Goal: Task Accomplishment & Management: Manage account settings

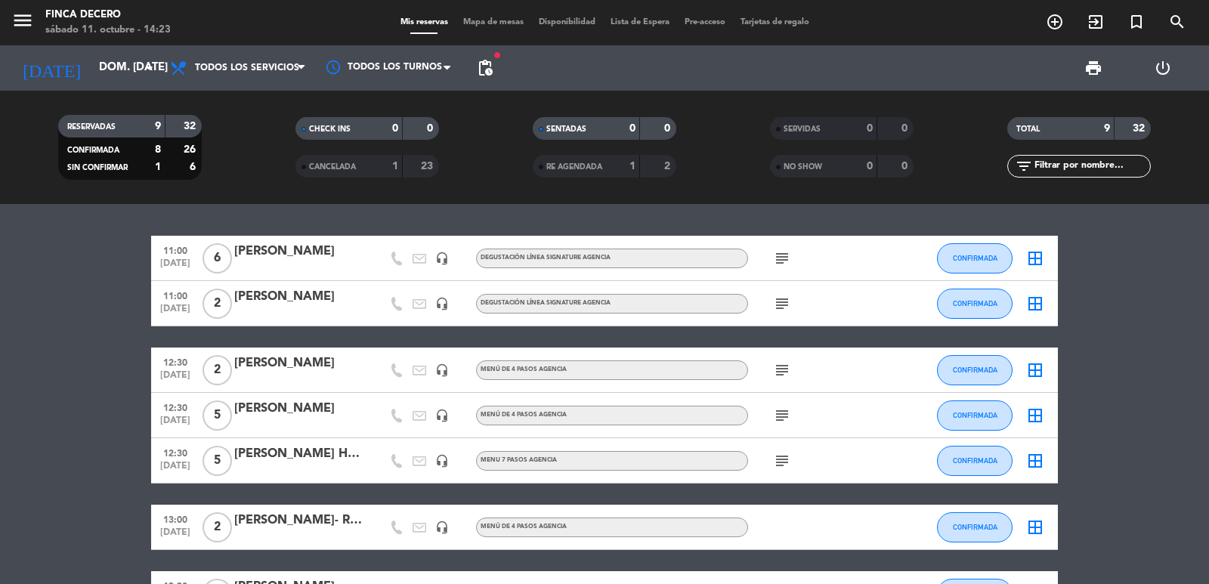
click at [115, 55] on input "dom. [DATE]" at bounding box center [164, 68] width 146 height 29
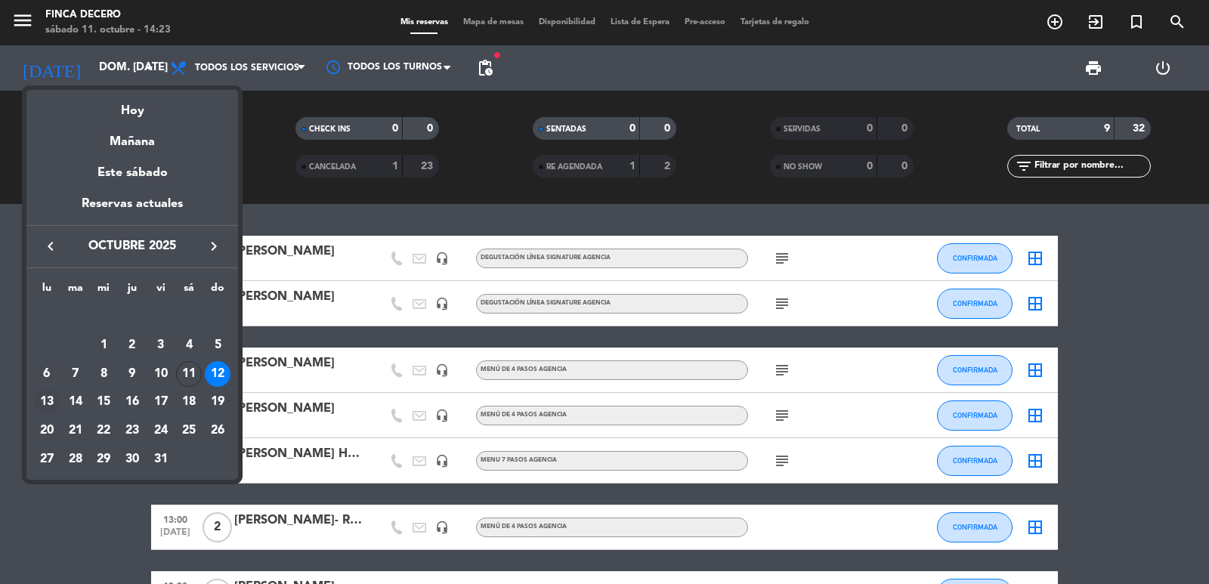
click at [49, 403] on div "13" at bounding box center [47, 402] width 26 height 26
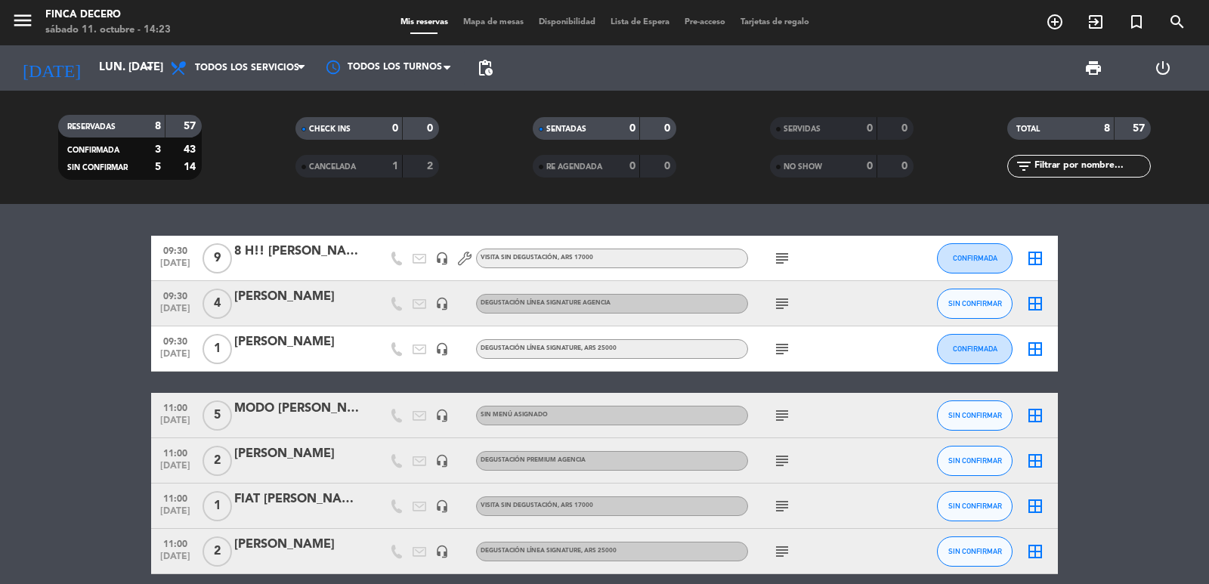
click at [273, 297] on div "[PERSON_NAME]" at bounding box center [298, 297] width 128 height 20
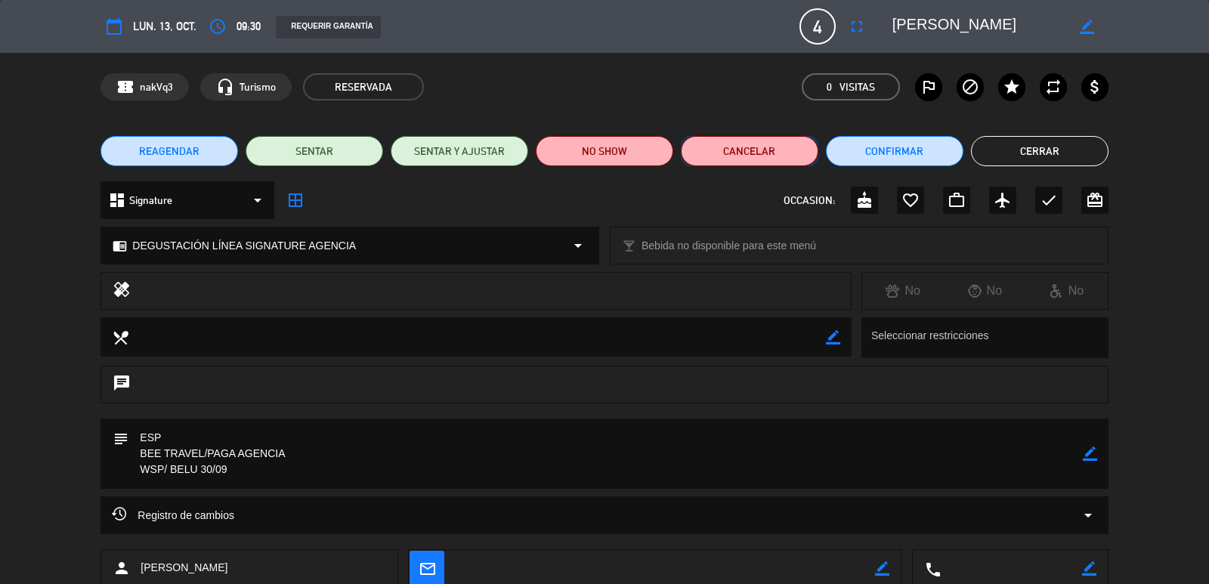
click at [740, 155] on button "Cancelar" at bounding box center [749, 151] width 137 height 30
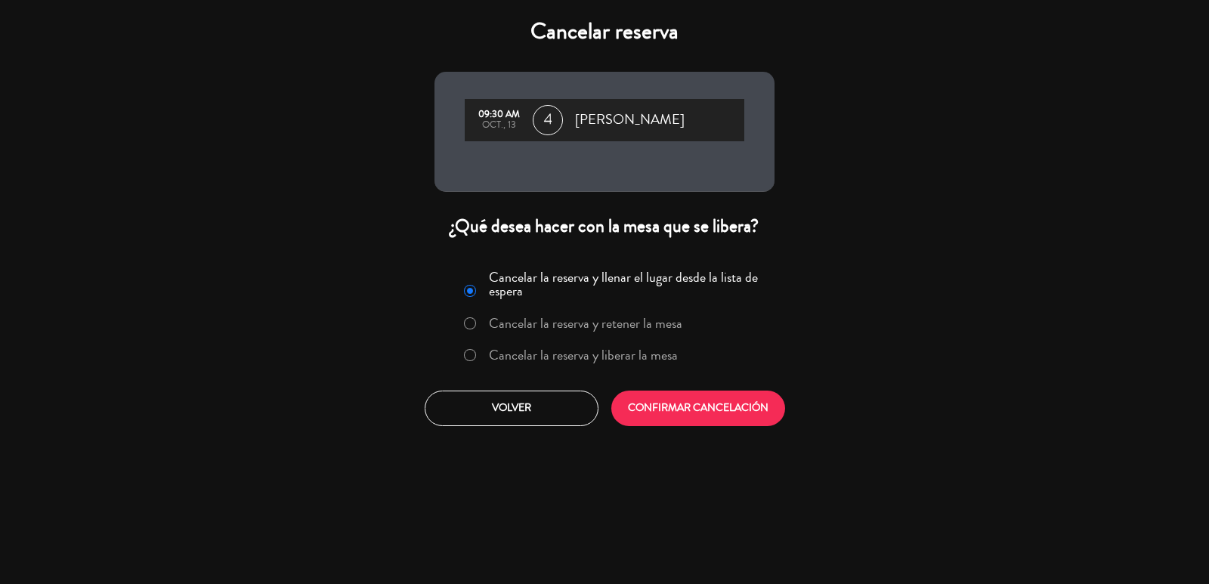
click at [586, 357] on label "Cancelar la reserva y liberar la mesa" at bounding box center [583, 355] width 189 height 14
click at [670, 395] on button "CONFIRMAR CANCELACIÓN" at bounding box center [698, 409] width 174 height 36
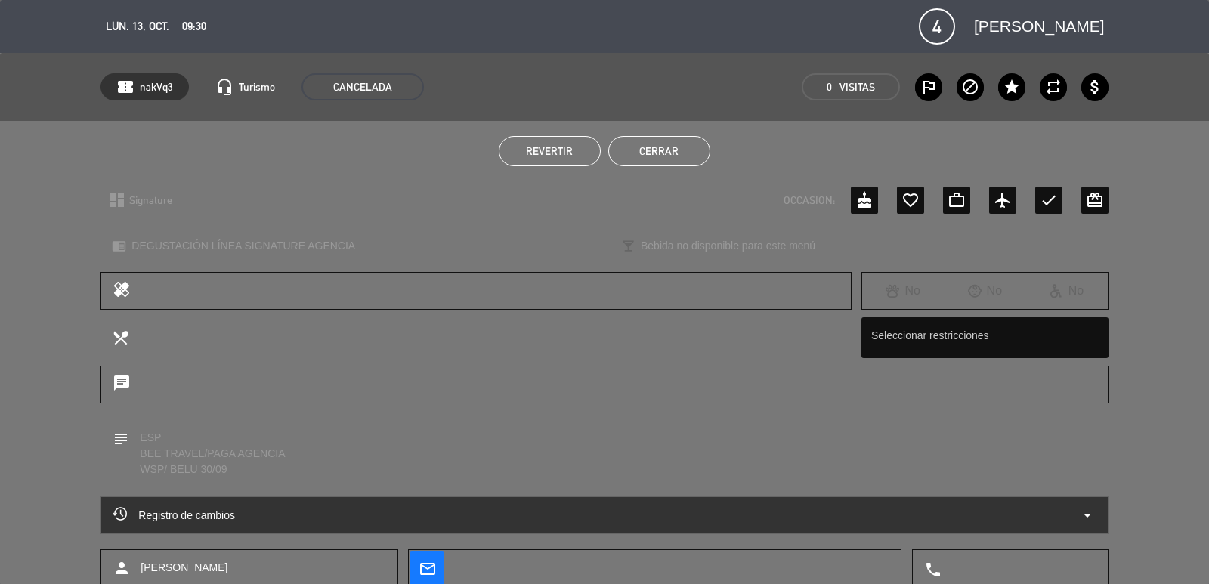
click at [651, 148] on button "Cerrar" at bounding box center [659, 151] width 102 height 30
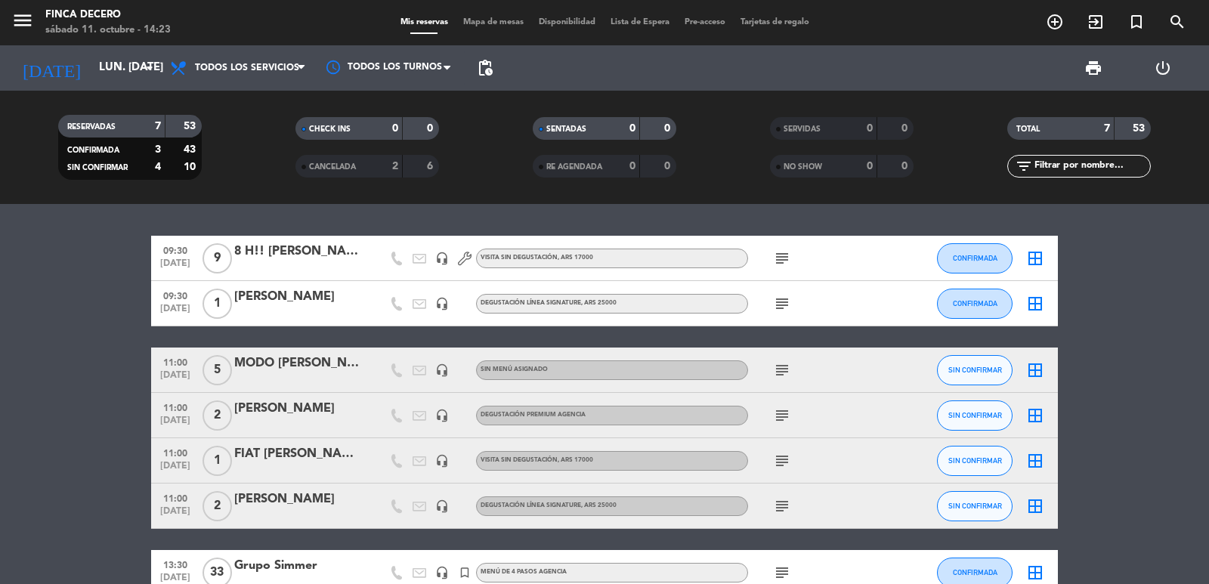
click at [11, 328] on bookings-row "09:30 [DATE] 9 8 H!! [PERSON_NAME] headset_mic VISITA SIN DEGUSTACIÓN , ARS 170…" at bounding box center [604, 416] width 1209 height 360
click at [36, 282] on bookings-row "09:30 [DATE] 9 8 H!! [PERSON_NAME] headset_mic VISITA SIN DEGUSTACIÓN , ARS 170…" at bounding box center [604, 416] width 1209 height 360
click at [134, 76] on input "lun. [DATE]" at bounding box center [164, 68] width 146 height 29
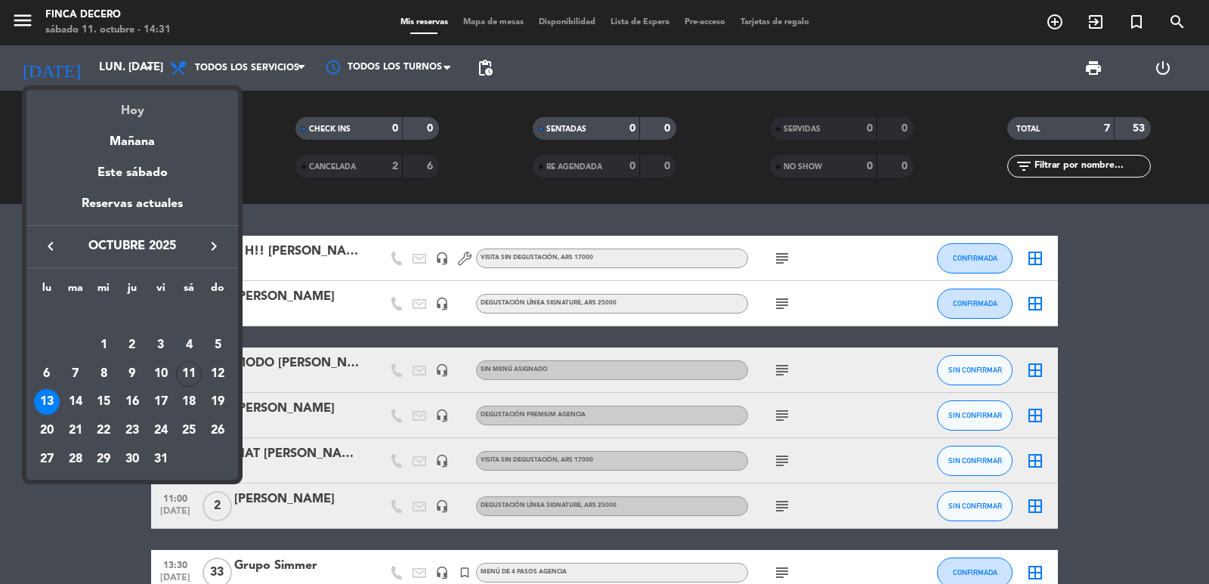
click at [129, 104] on div "Hoy" at bounding box center [132, 105] width 212 height 31
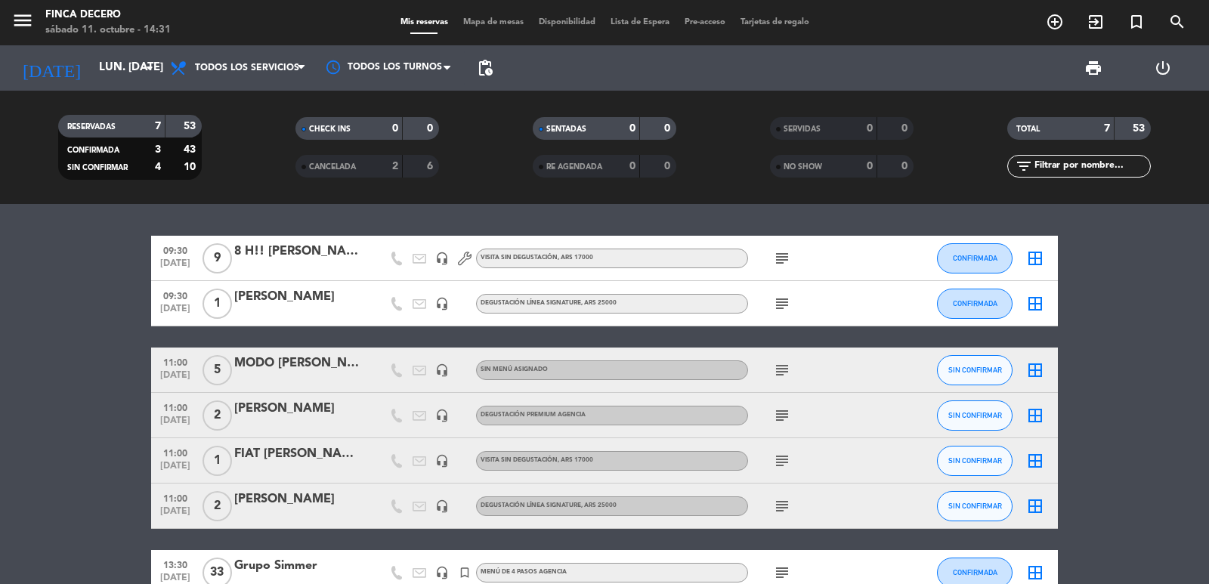
type input "sáb. [DATE]"
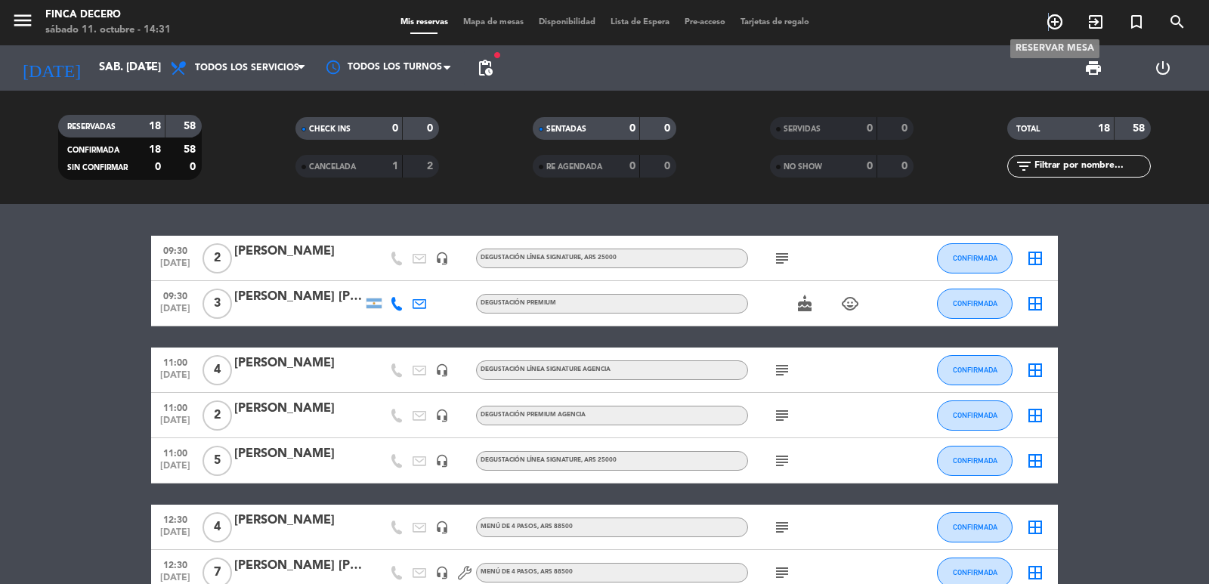
click at [1048, 17] on icon "add_circle_outline" at bounding box center [1054, 22] width 18 height 18
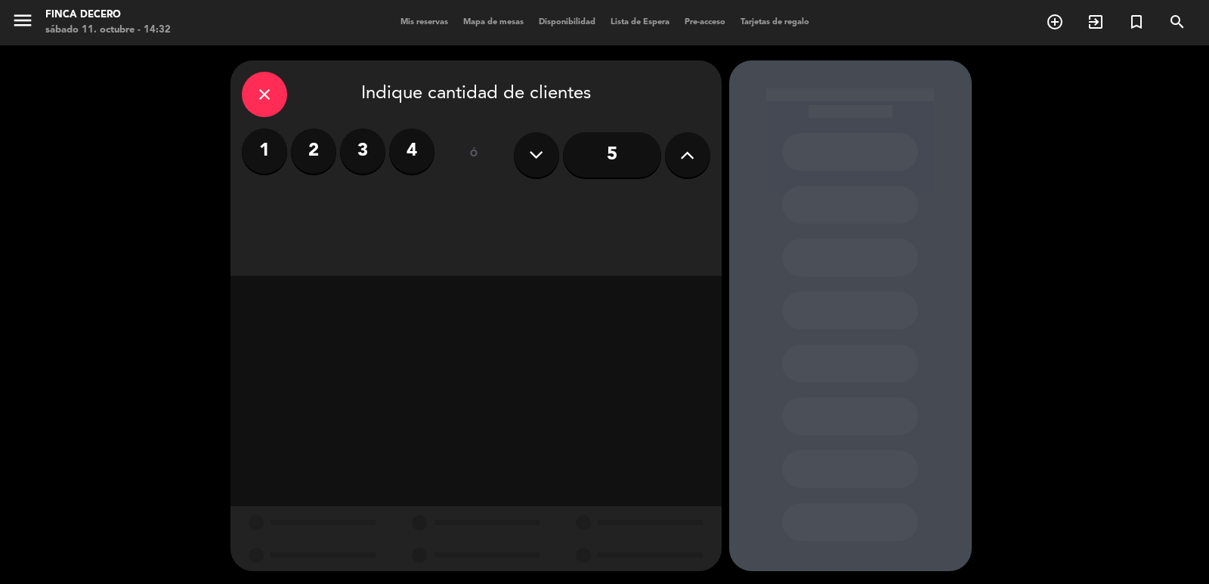
click at [687, 156] on icon at bounding box center [687, 155] width 14 height 23
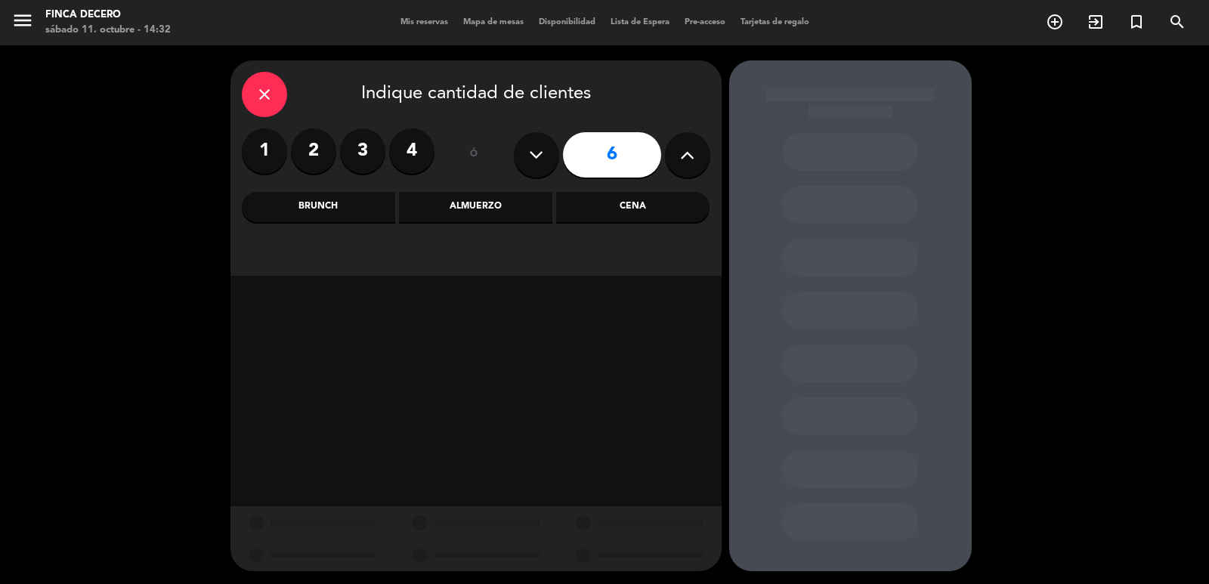
click at [687, 156] on icon at bounding box center [687, 155] width 14 height 23
type input "8"
click at [485, 193] on div "Almuerzo" at bounding box center [475, 207] width 153 height 30
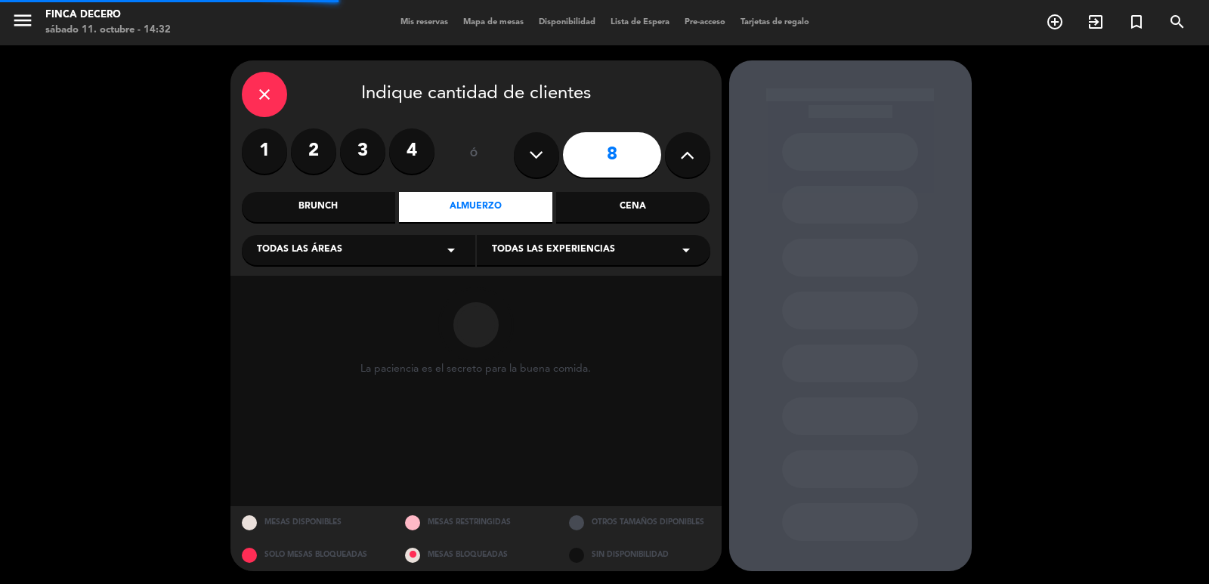
click at [406, 255] on div "Todas las áreas arrow_drop_down" at bounding box center [358, 250] width 233 height 30
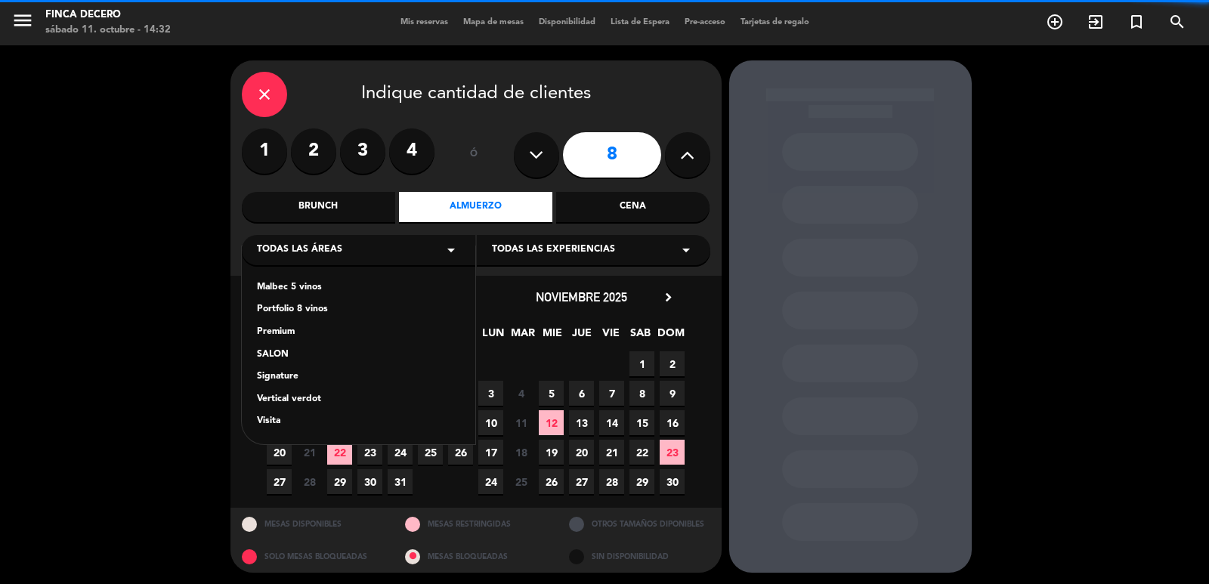
click at [278, 351] on div "SALON" at bounding box center [358, 354] width 203 height 15
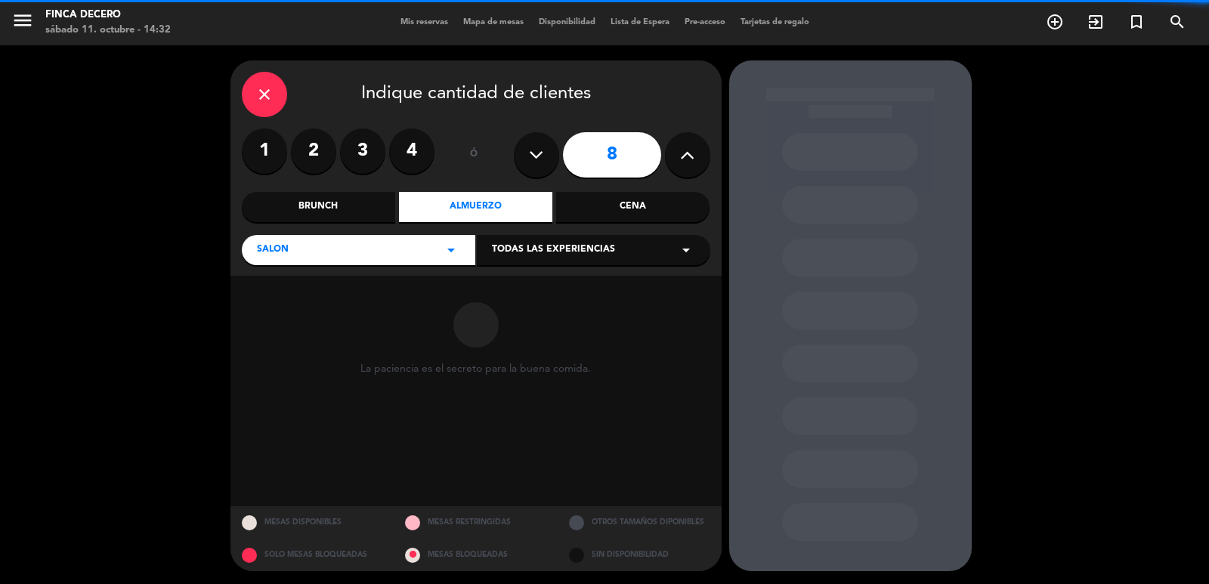
click at [558, 253] on span "Todas las experiencias" at bounding box center [553, 249] width 123 height 15
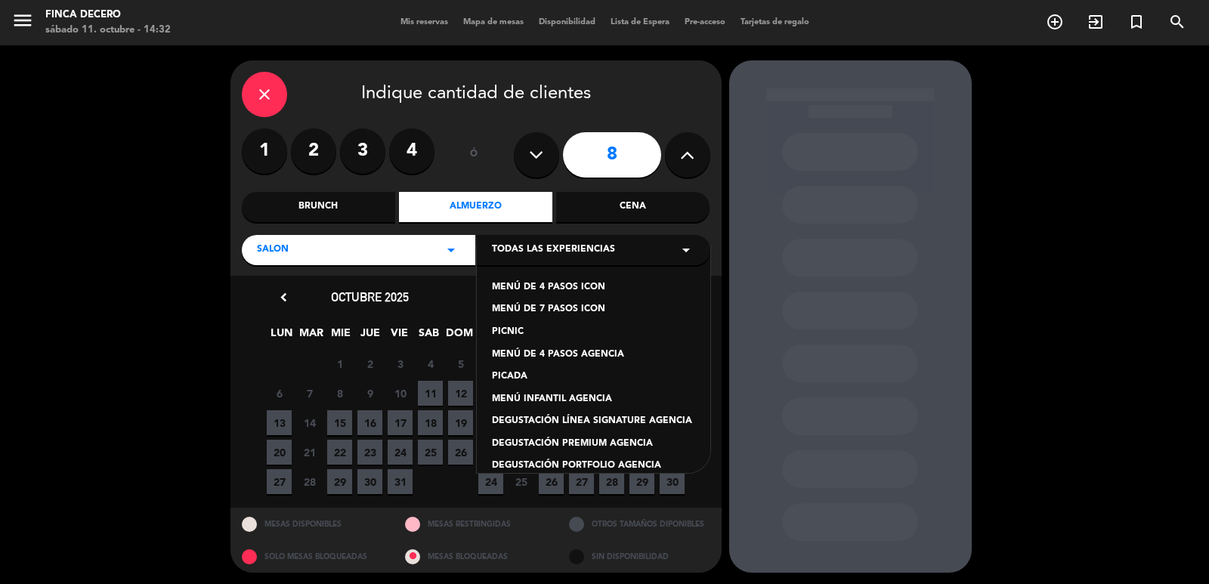
click at [600, 360] on div "MENÚ DE 4 PASOS AGENCIA" at bounding box center [593, 354] width 203 height 15
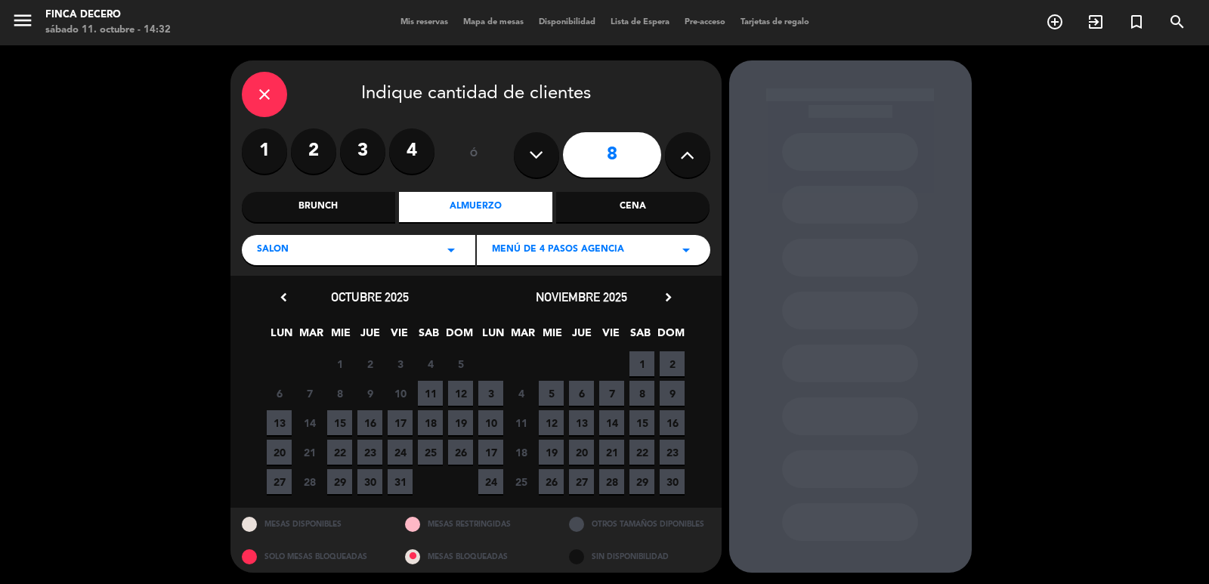
click at [270, 450] on span "20" at bounding box center [279, 452] width 25 height 25
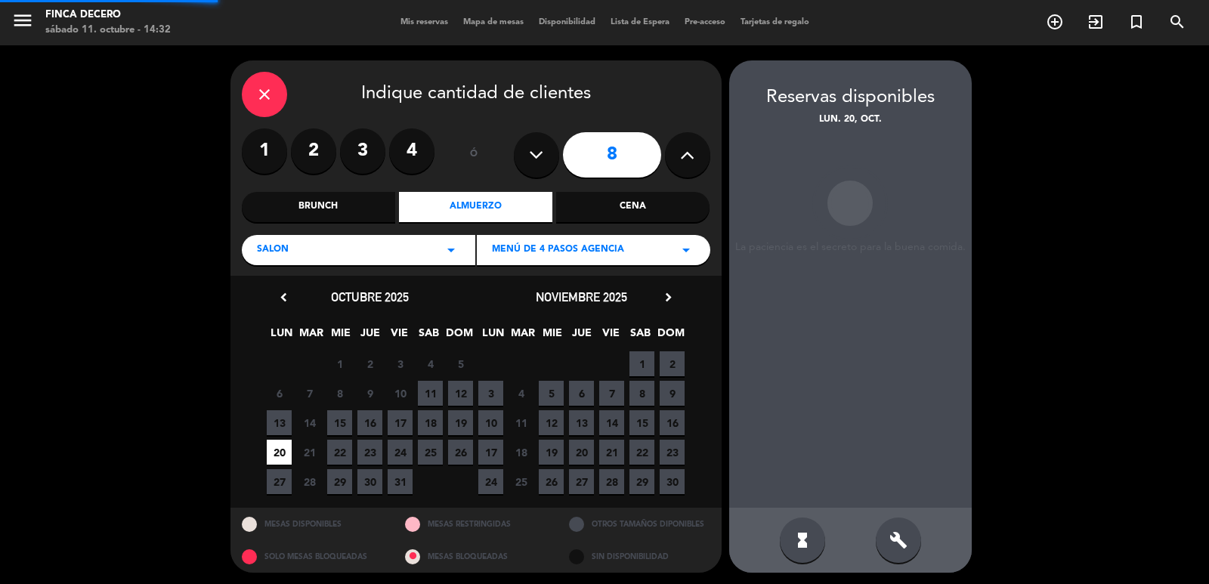
scroll to position [3, 0]
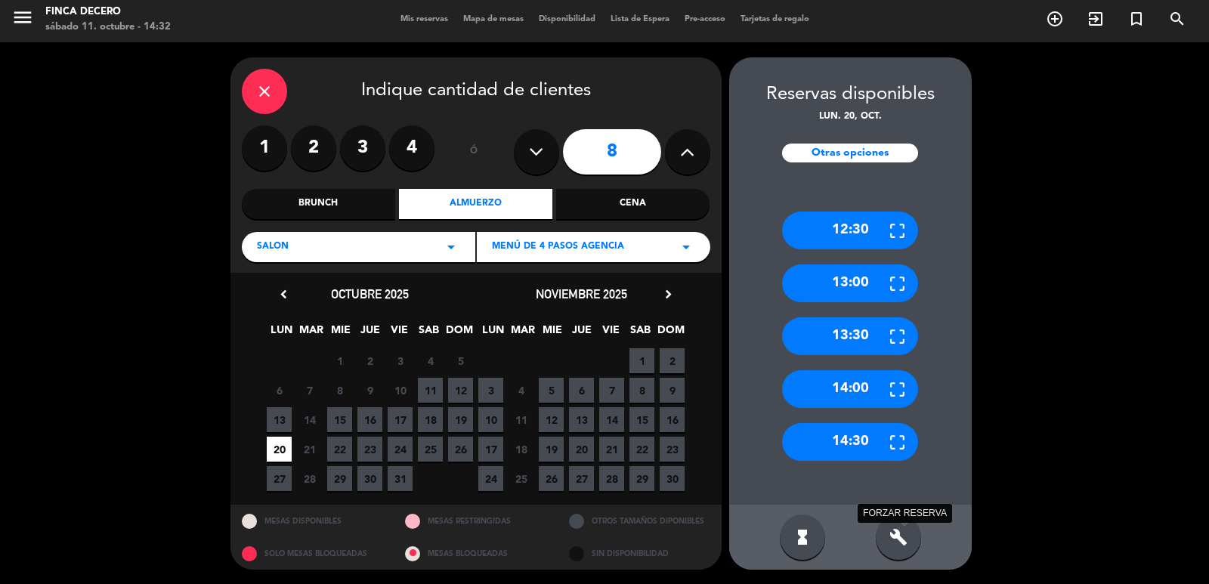
click at [892, 540] on icon "build" at bounding box center [898, 537] width 18 height 18
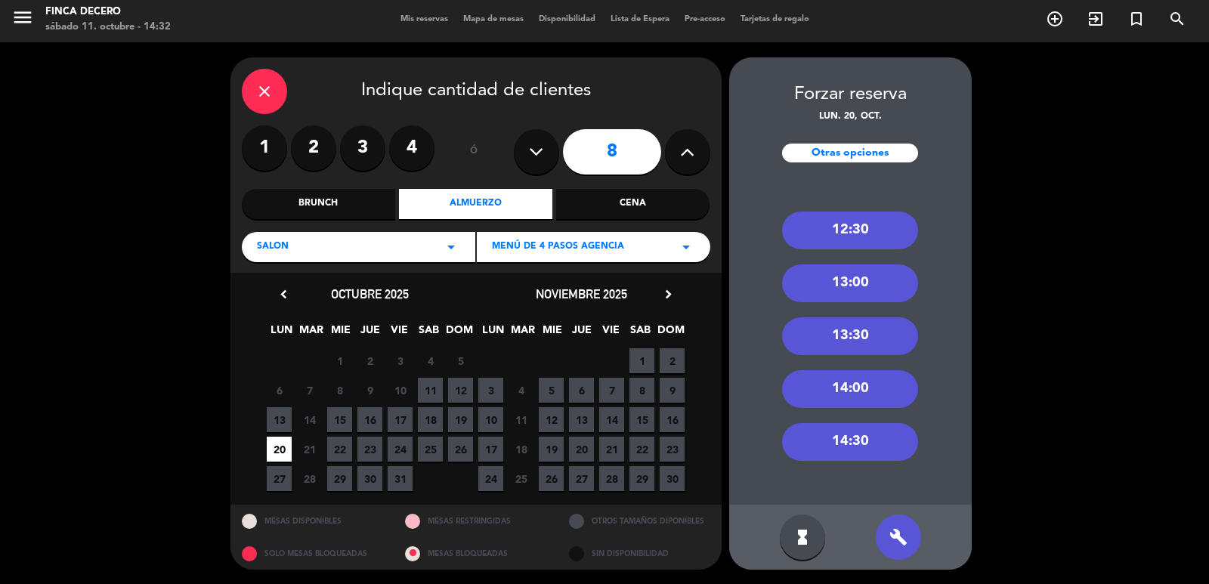
click at [866, 279] on div "13:00" at bounding box center [850, 283] width 136 height 38
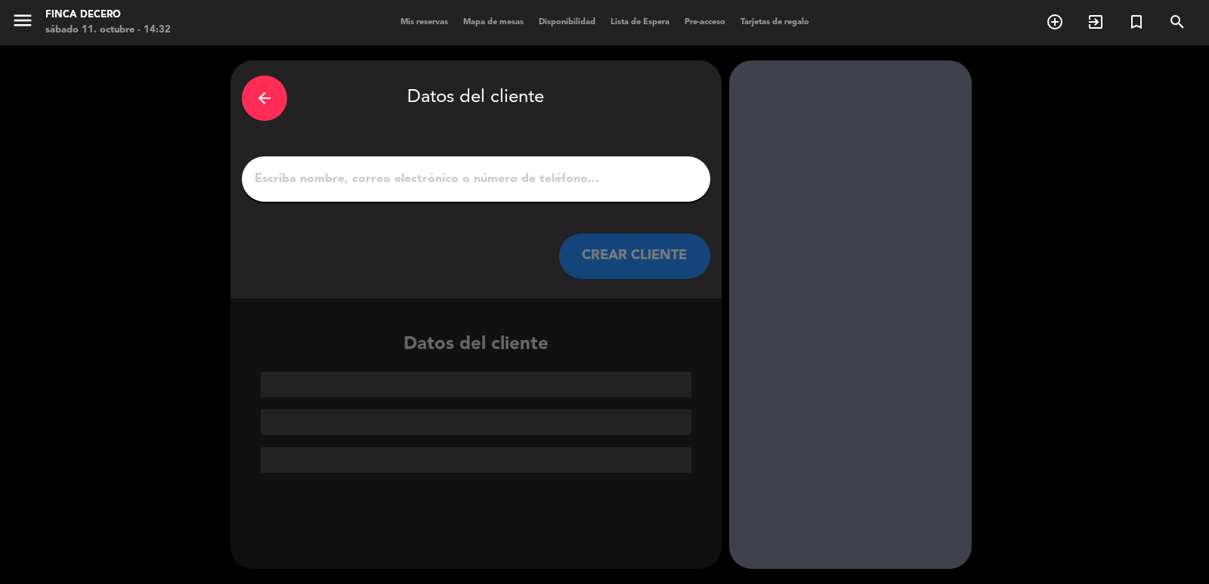
scroll to position [0, 0]
click at [496, 178] on input "1" at bounding box center [476, 178] width 446 height 21
paste input "[PERSON_NAME]"
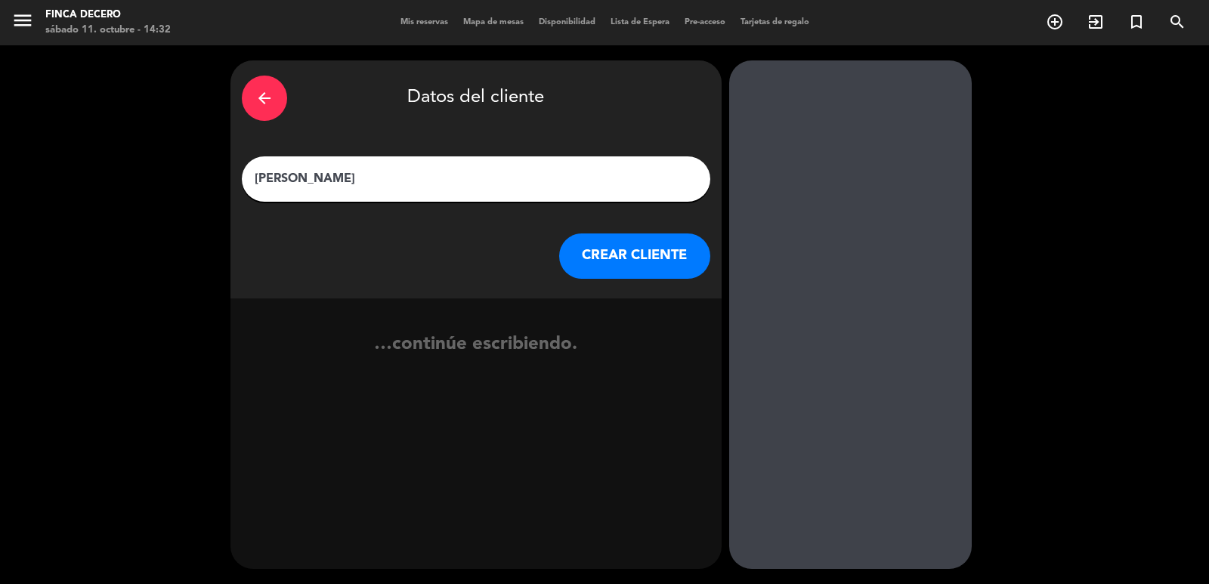
type input "[PERSON_NAME]"
click at [614, 251] on button "CREAR CLIENTE" at bounding box center [634, 255] width 151 height 45
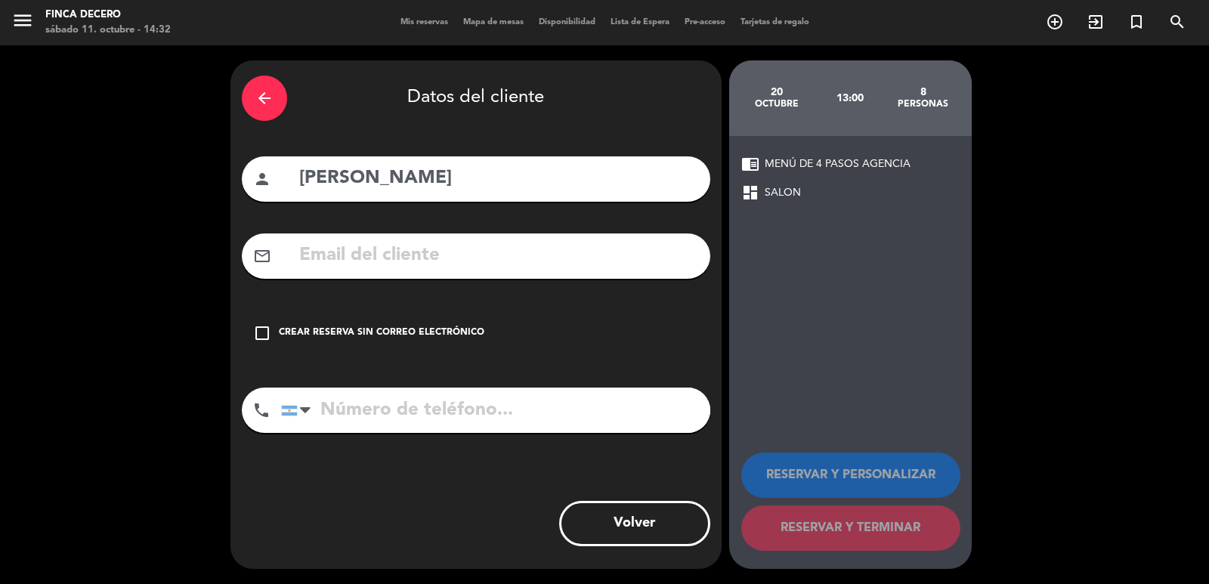
click at [390, 308] on div "arrow_back Datos del cliente person [PERSON_NAME] mail_outline check_box_outlin…" at bounding box center [475, 314] width 491 height 508
click at [433, 338] on div "Crear reserva sin correo electrónico" at bounding box center [381, 333] width 205 height 15
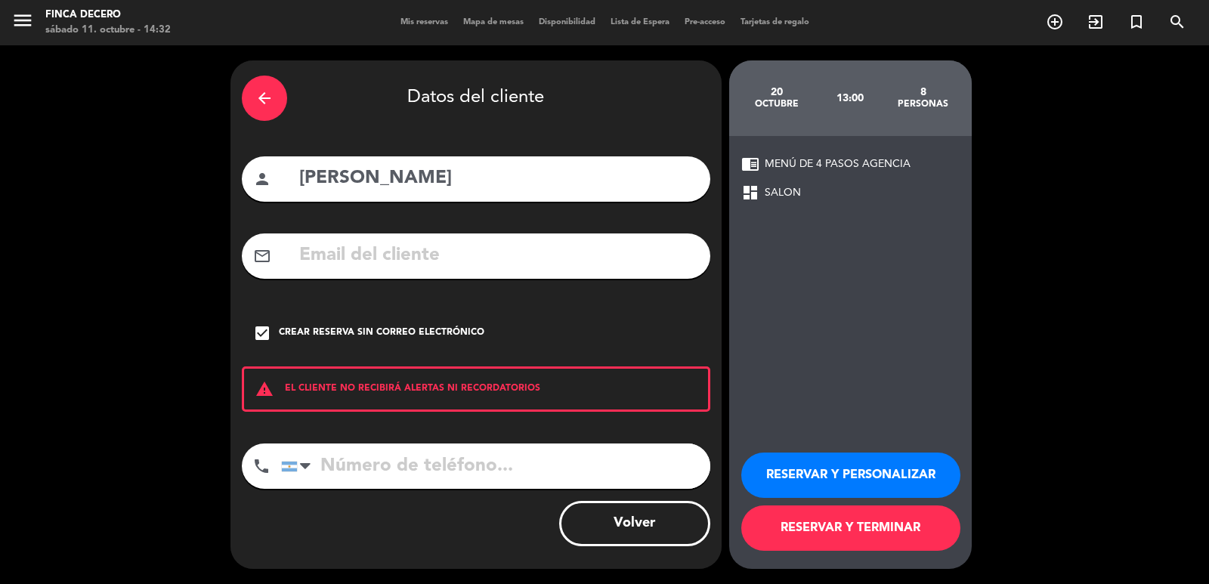
click at [904, 470] on button "RESERVAR Y PERSONALIZAR" at bounding box center [850, 474] width 219 height 45
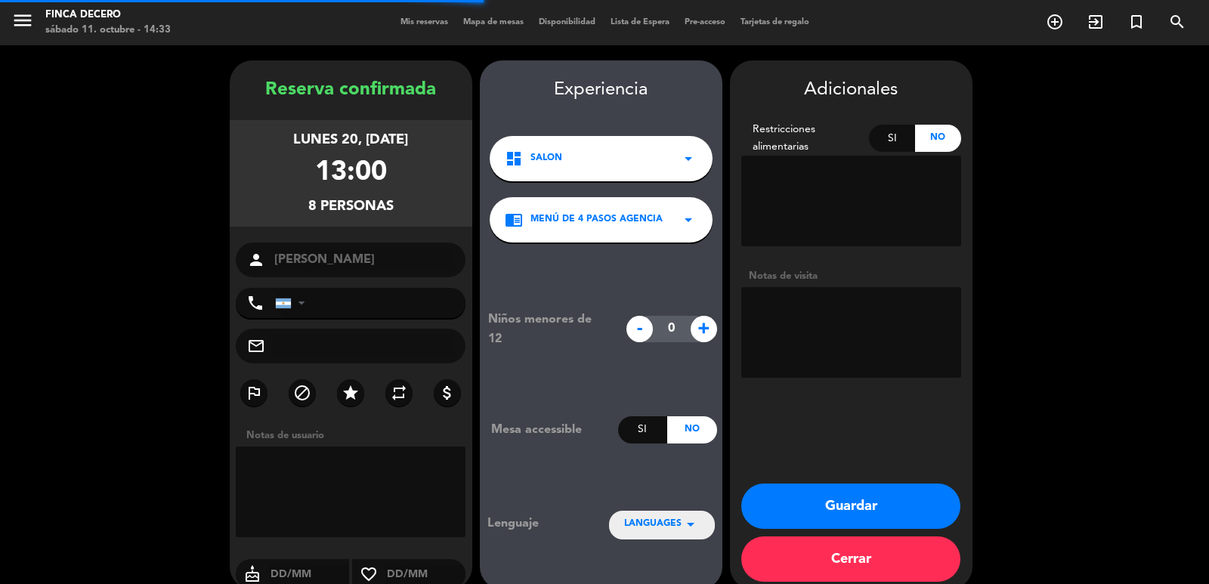
scroll to position [20, 0]
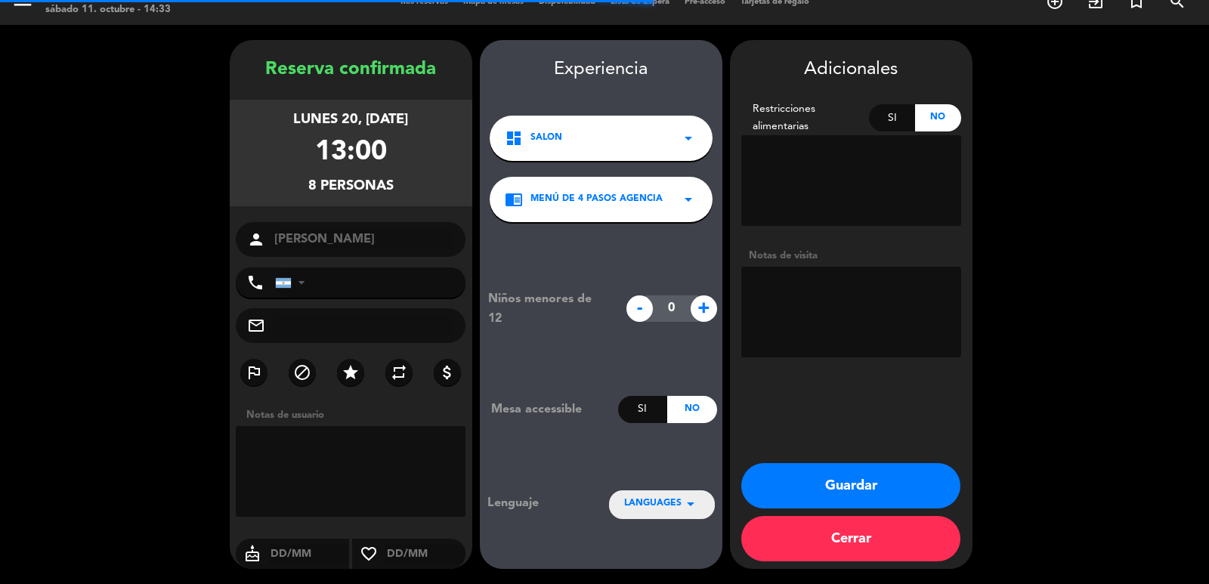
click at [832, 310] on textarea at bounding box center [851, 312] width 220 height 91
click at [890, 330] on textarea at bounding box center [851, 312] width 220 height 91
type textarea "e"
click at [741, 463] on button "Guardar" at bounding box center [850, 485] width 219 height 45
click at [869, 280] on textarea at bounding box center [851, 312] width 220 height 91
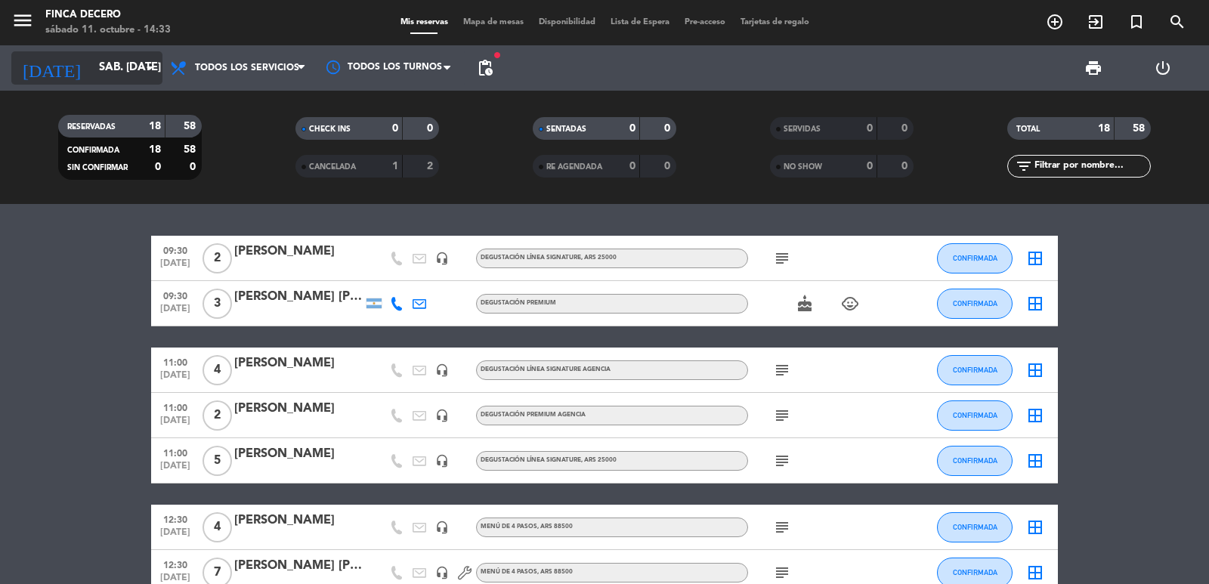
click at [110, 65] on input "sáb. [DATE]" at bounding box center [164, 68] width 146 height 29
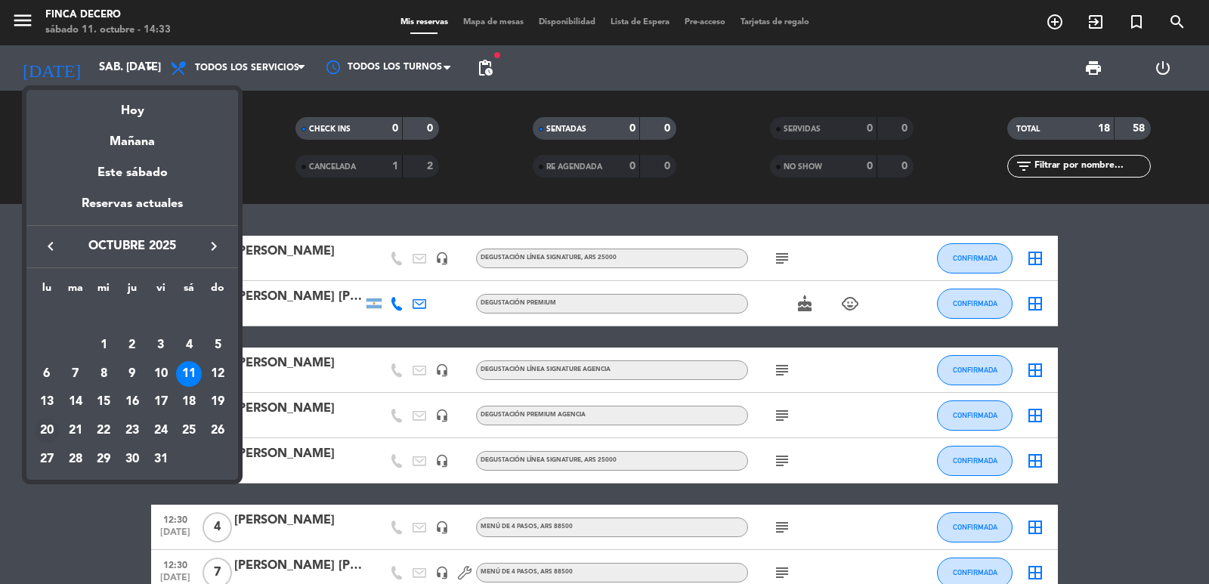
click at [53, 431] on div "20" at bounding box center [47, 431] width 26 height 26
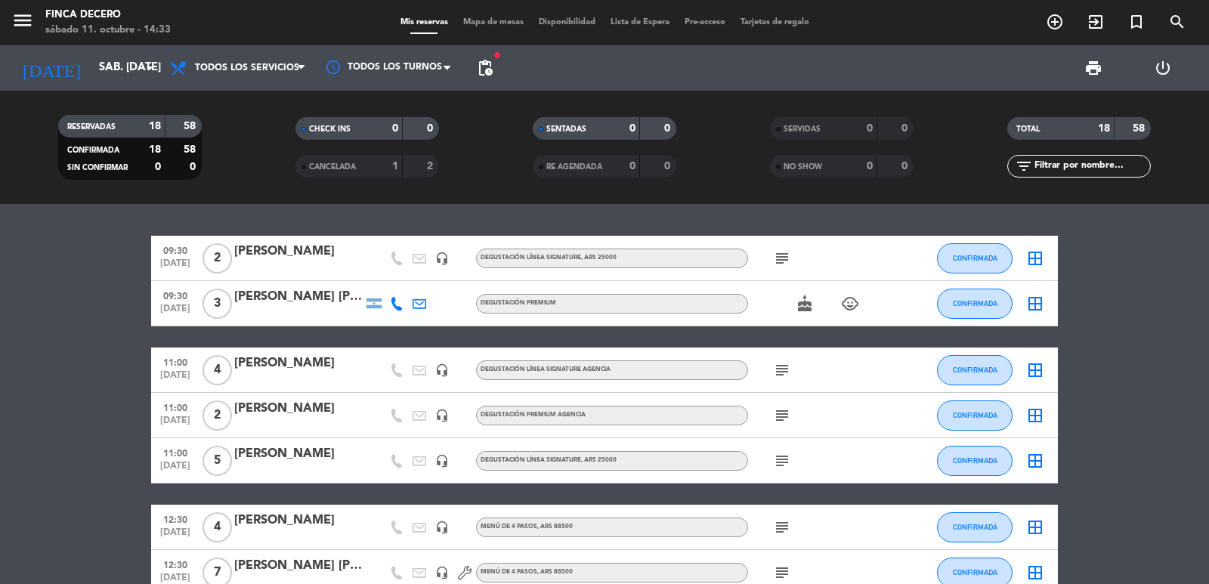
type input "lun. [DATE]"
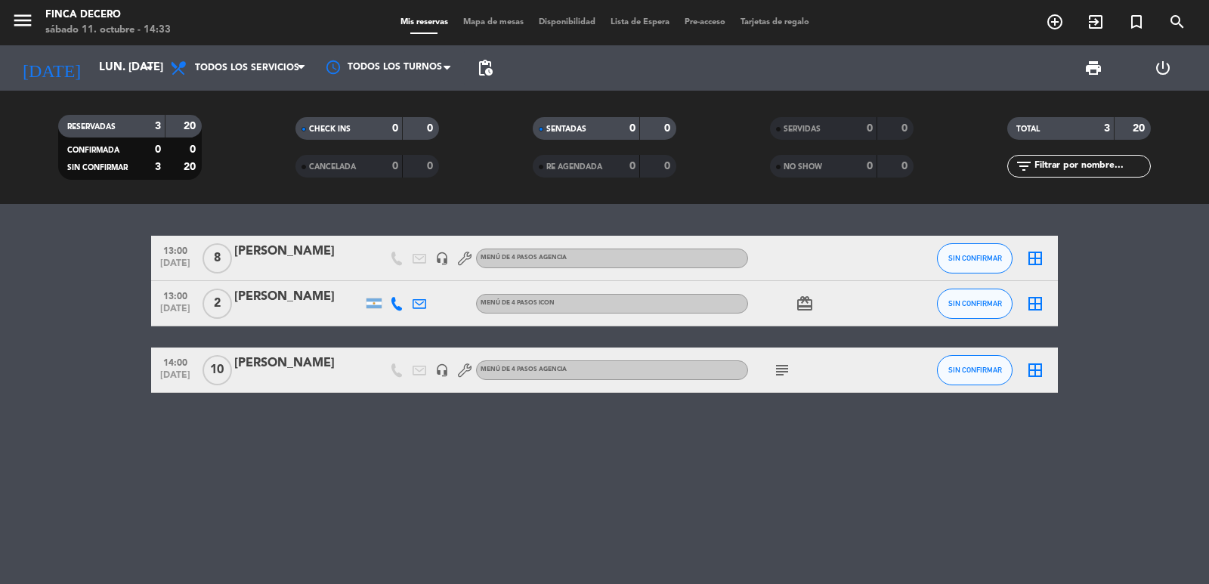
click at [295, 262] on div at bounding box center [298, 268] width 128 height 12
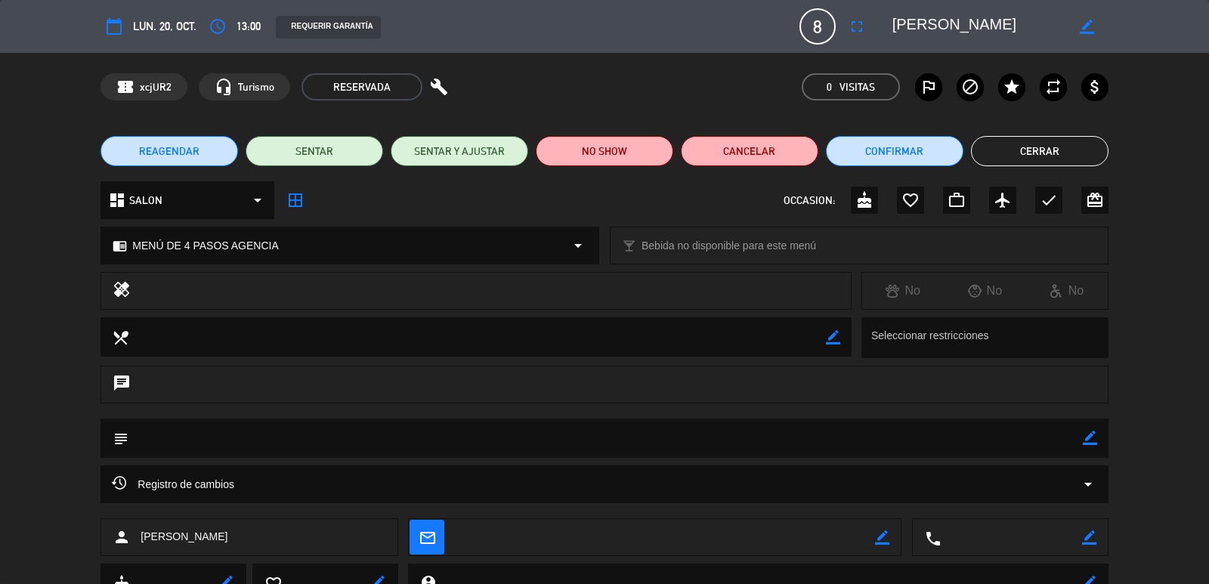
click at [1089, 433] on icon "border_color" at bounding box center [1089, 438] width 14 height 14
click at [998, 432] on textarea at bounding box center [604, 437] width 953 height 39
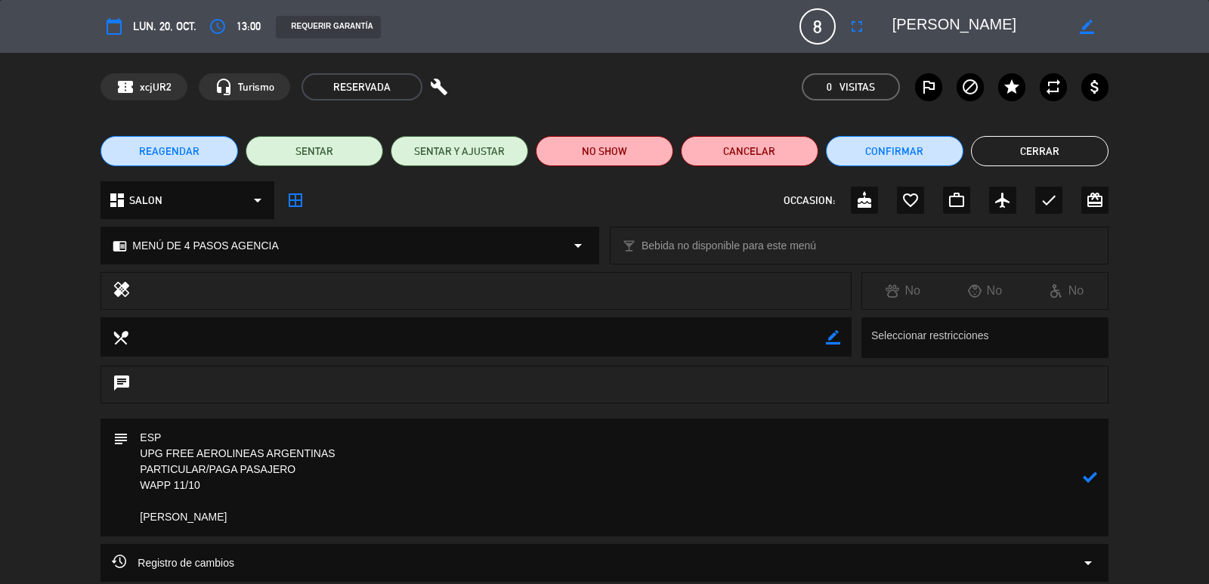
paste textarea "[PHONE_NUMBER]"
type textarea "ESP UPG FREE AEROLINEAS ARGENTINAS PARTICULAR/PAGA PASAJERO WAPP 11/10 [PHONE_N…"
click at [1097, 480] on div "subject" at bounding box center [603, 477] width 1007 height 118
click at [1081, 467] on textarea at bounding box center [604, 477] width 953 height 118
click at [1086, 477] on icon at bounding box center [1089, 477] width 14 height 14
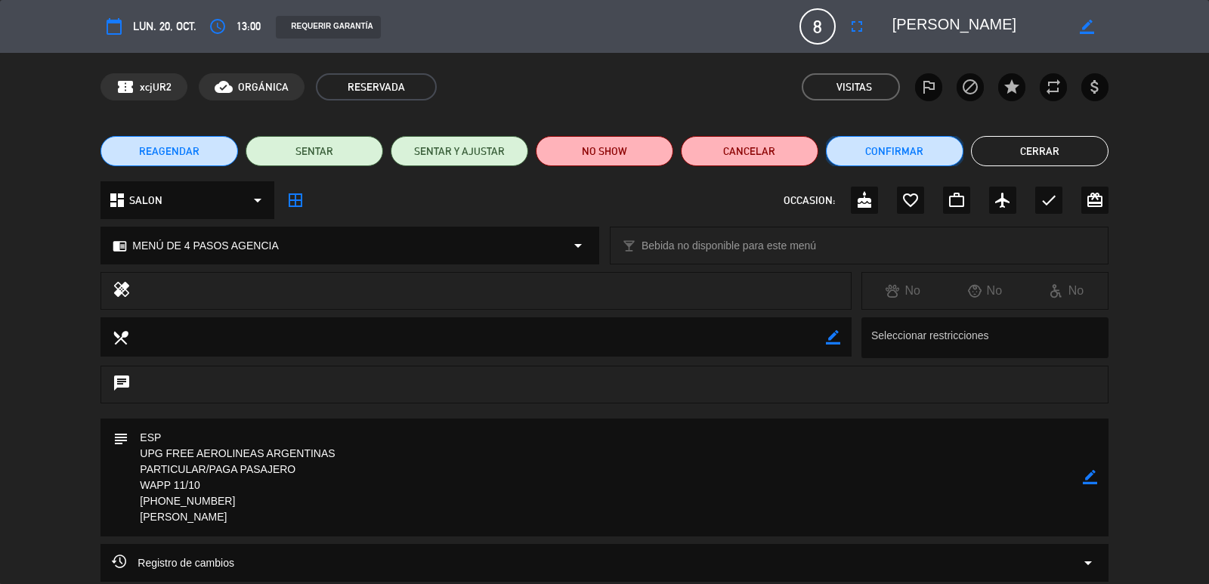
click at [873, 157] on button "Confirmar" at bounding box center [894, 151] width 137 height 30
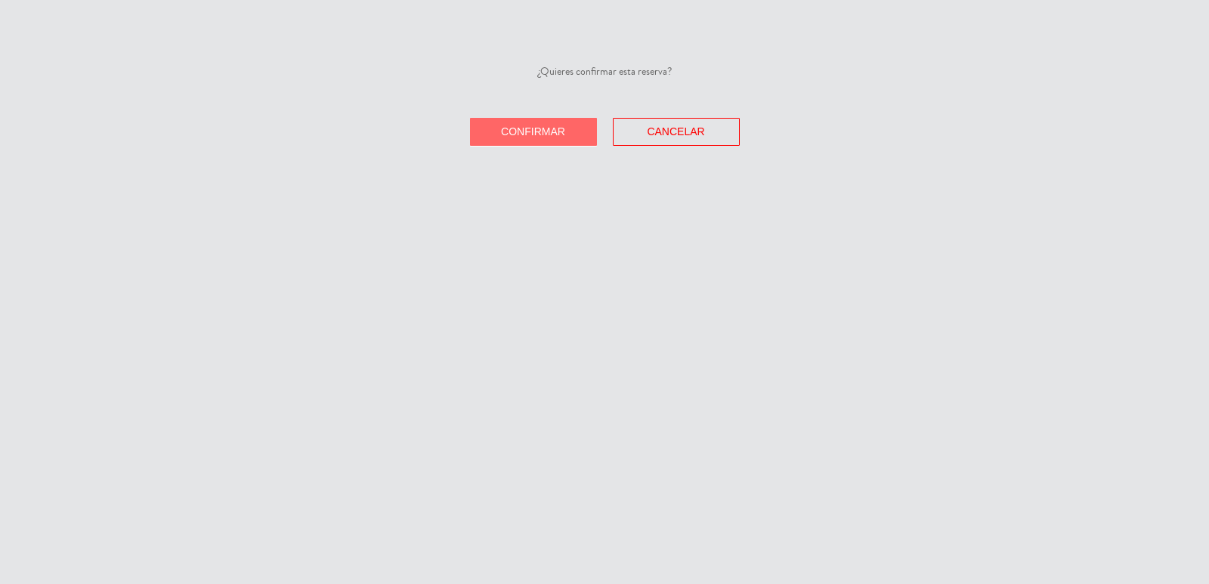
click at [681, 114] on div "¿Quieres confirmar esta reserva? Confirmar Cancelar" at bounding box center [604, 104] width 1209 height 82
click at [672, 132] on span "Cancelar" at bounding box center [675, 131] width 57 height 12
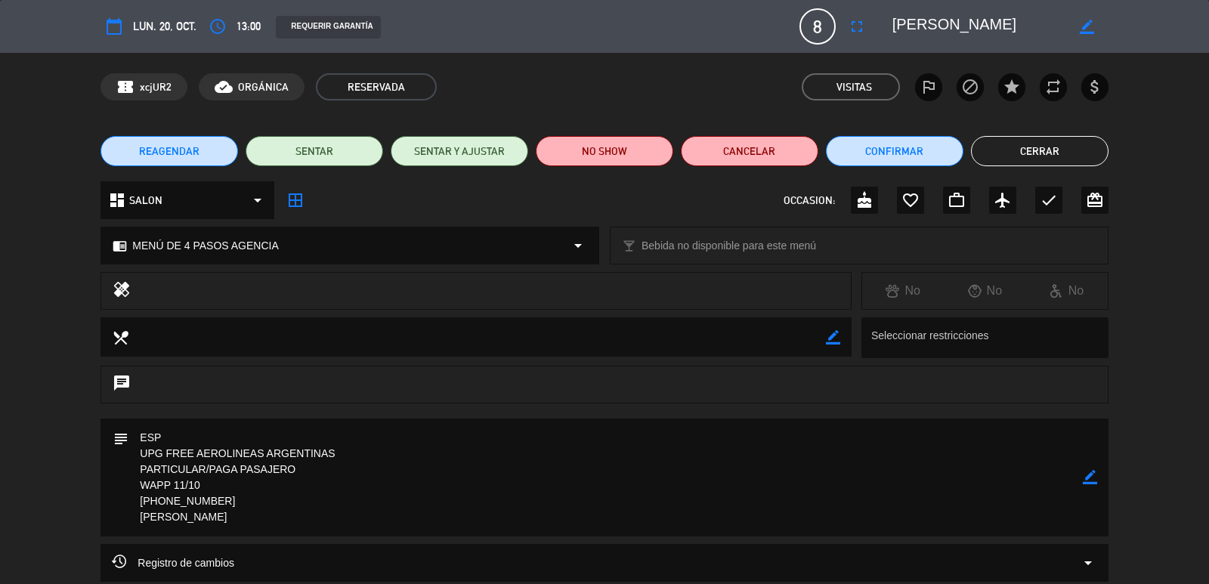
click at [1021, 145] on button "Cerrar" at bounding box center [1039, 151] width 137 height 30
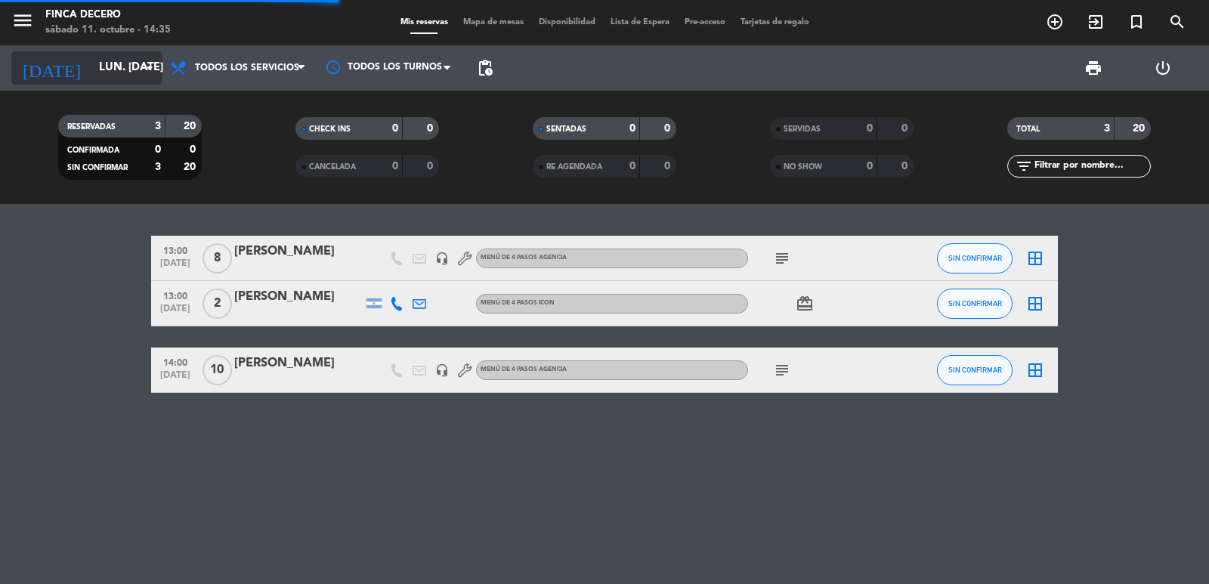
click at [92, 54] on input "lun. [DATE]" at bounding box center [164, 68] width 146 height 29
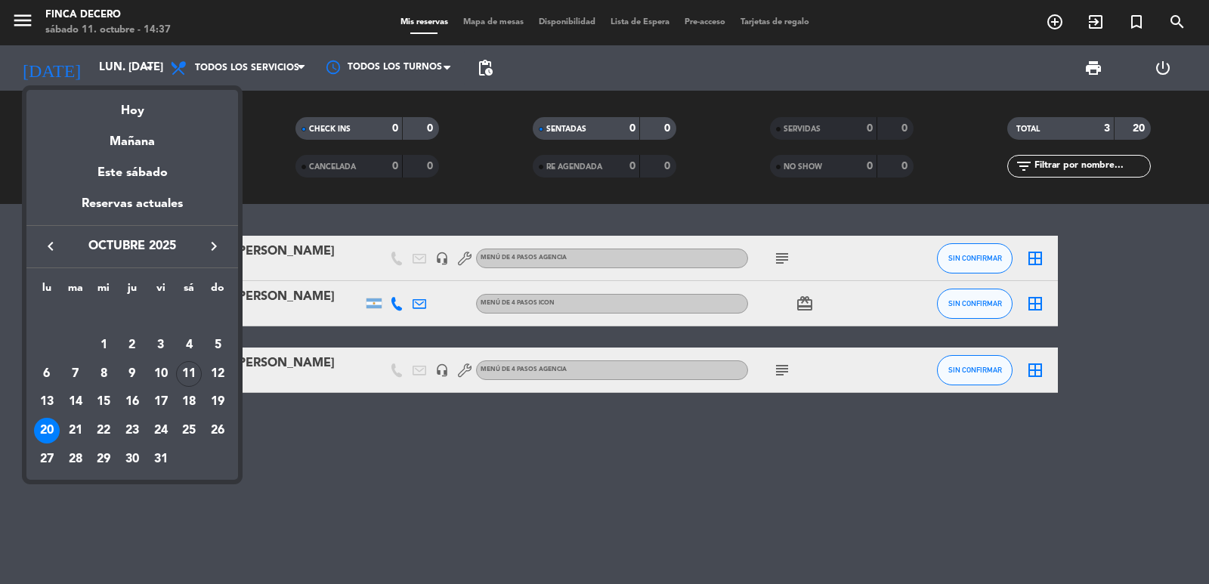
click at [330, 468] on div at bounding box center [604, 292] width 1209 height 584
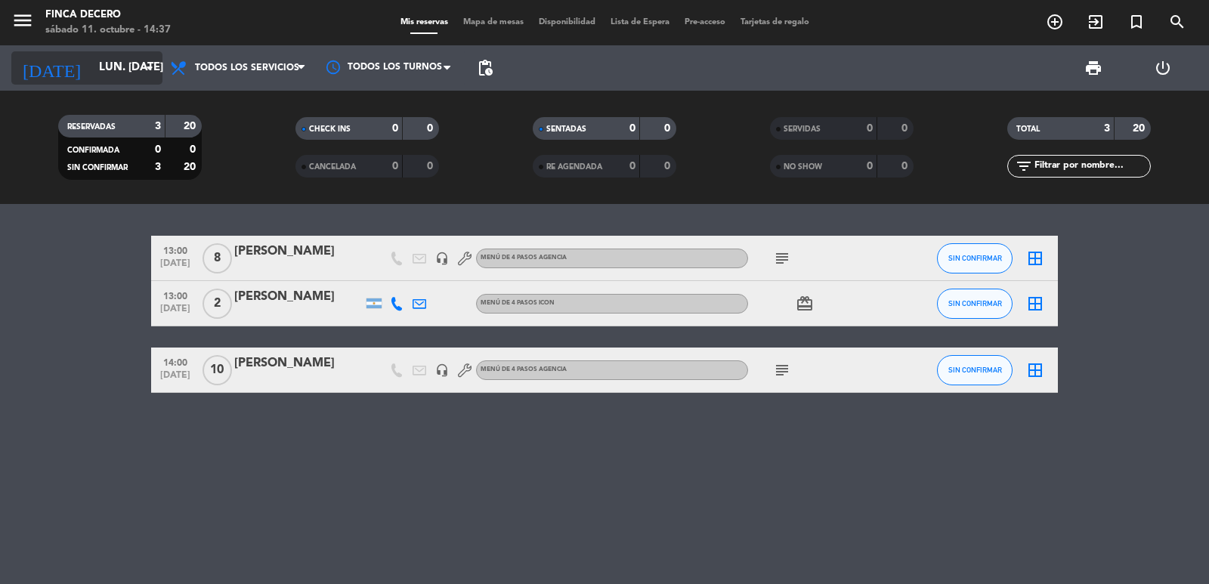
click at [116, 71] on input "lun. [DATE]" at bounding box center [164, 68] width 146 height 29
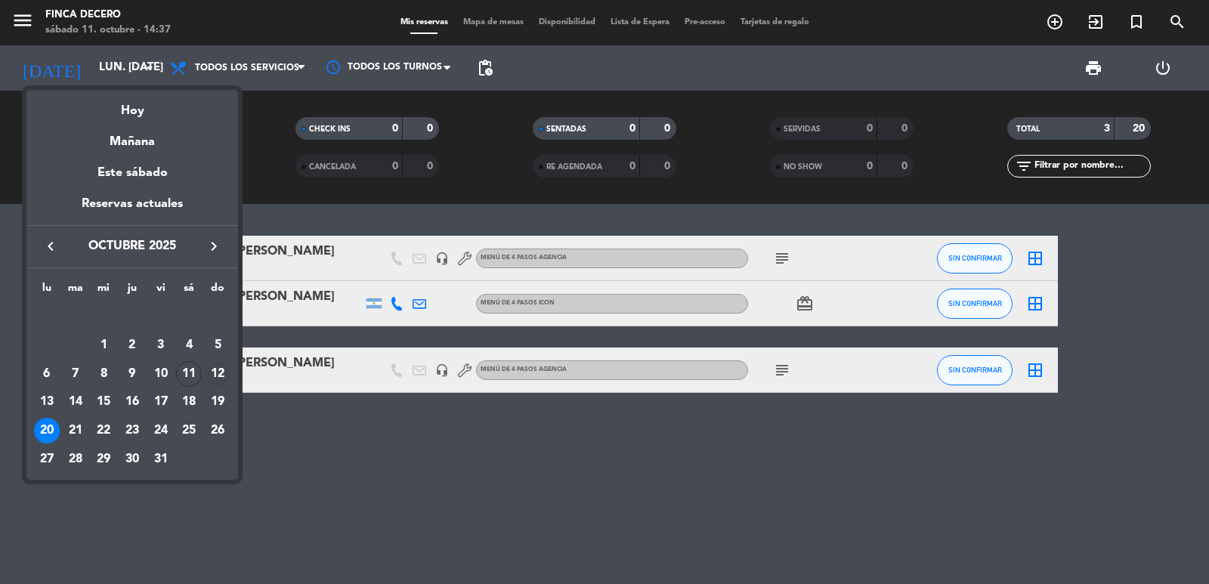
click at [223, 366] on div "12" at bounding box center [218, 374] width 26 height 26
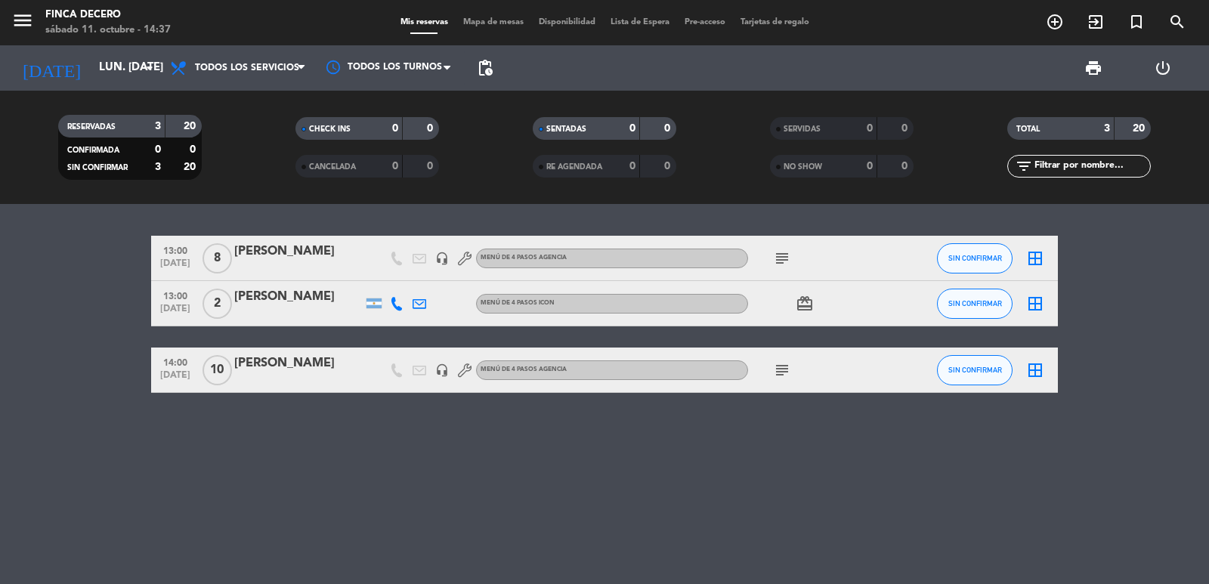
type input "dom. [DATE]"
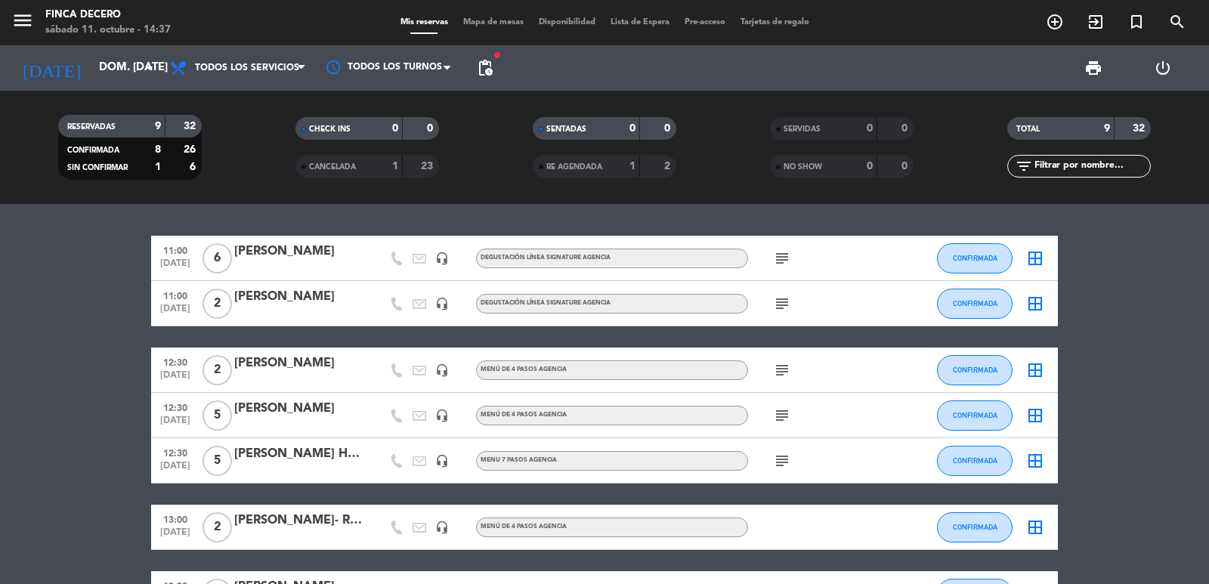
click at [106, 345] on bookings-row "11:00 [DATE] 6 [PERSON_NAME] headset_mic DEGUSTACIÓN LÍNEA SIGNATURE AGENCIA su…" at bounding box center [604, 471] width 1209 height 471
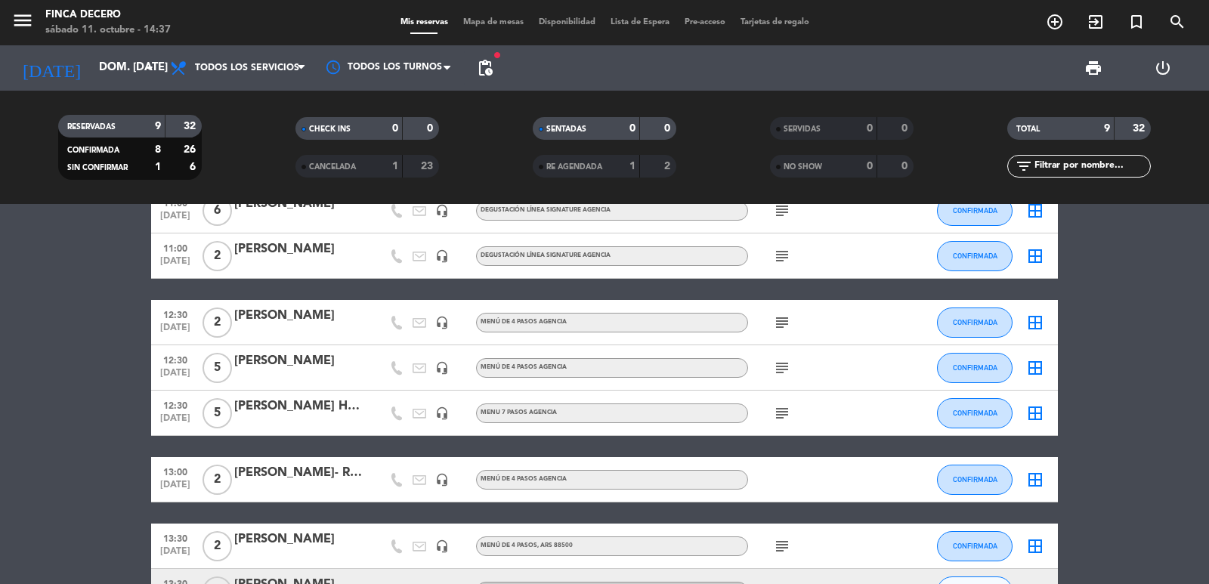
scroll to position [76, 0]
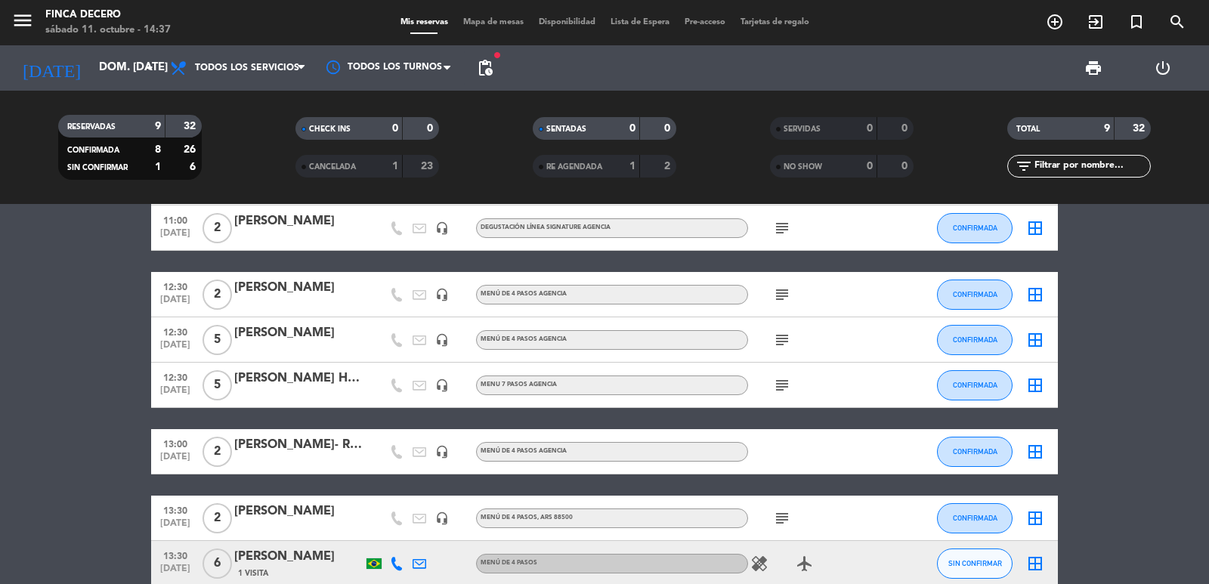
click at [752, 567] on icon "healing" at bounding box center [759, 563] width 18 height 18
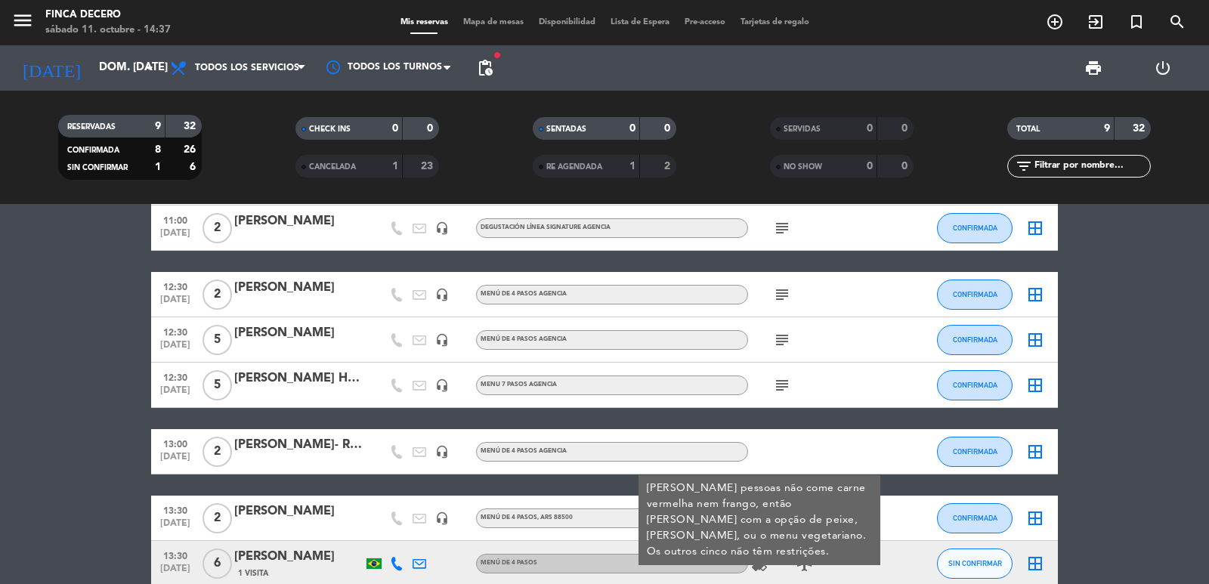
click at [763, 560] on icon "healing" at bounding box center [759, 563] width 18 height 18
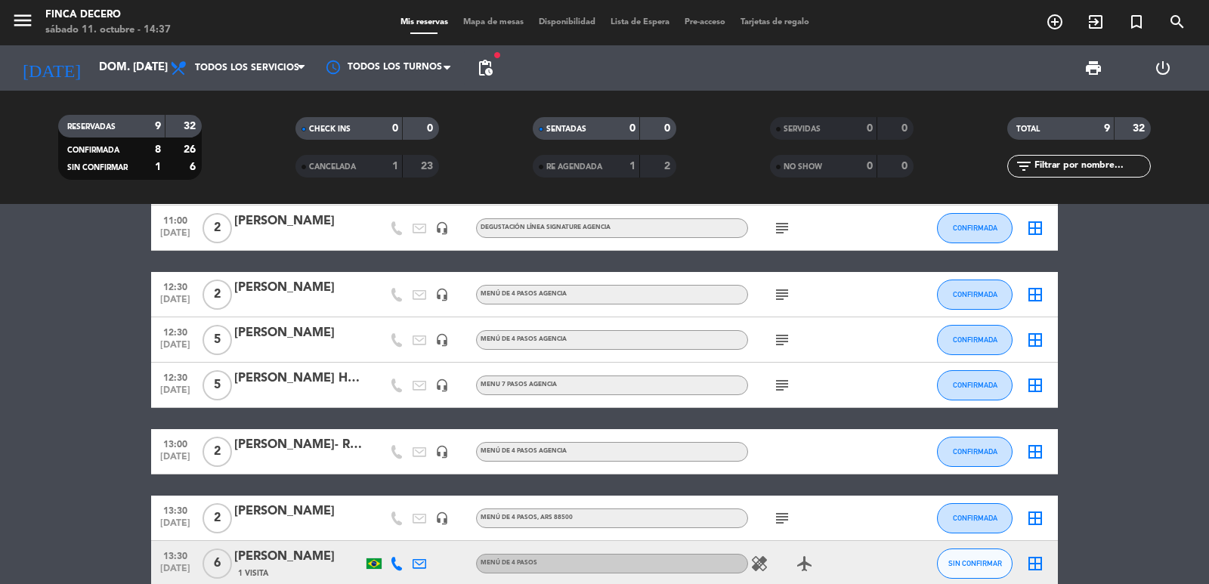
scroll to position [0, 0]
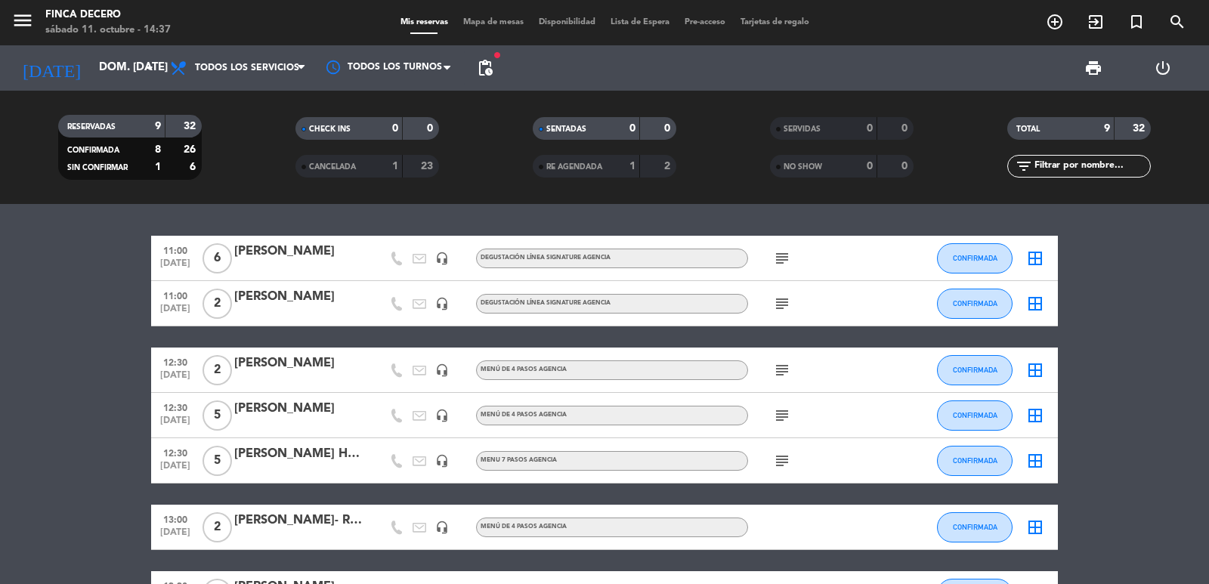
click at [790, 258] on icon "subject" at bounding box center [782, 258] width 18 height 18
